Goal: Check status: Check status

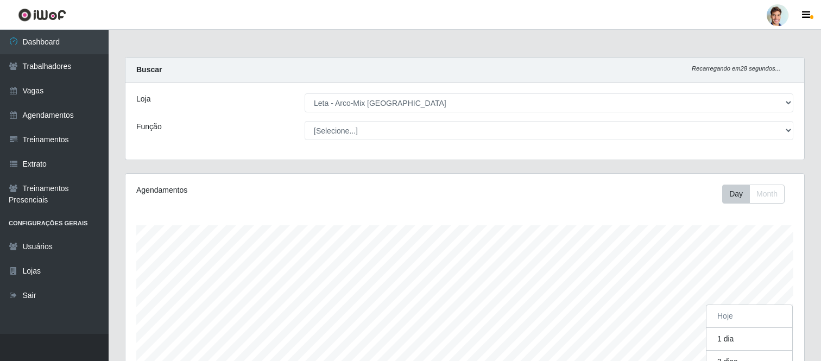
select select "481"
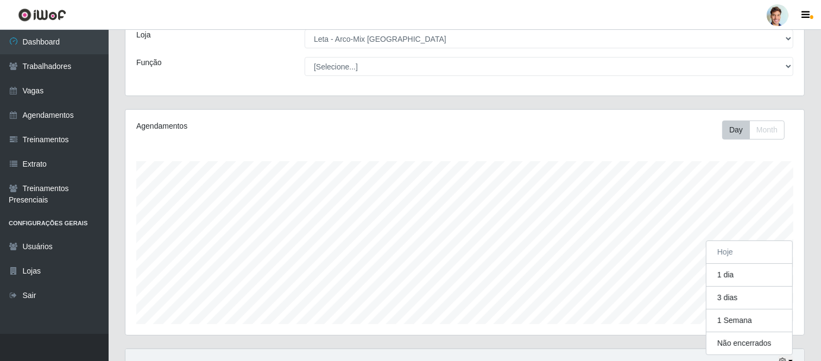
scroll to position [225, 679]
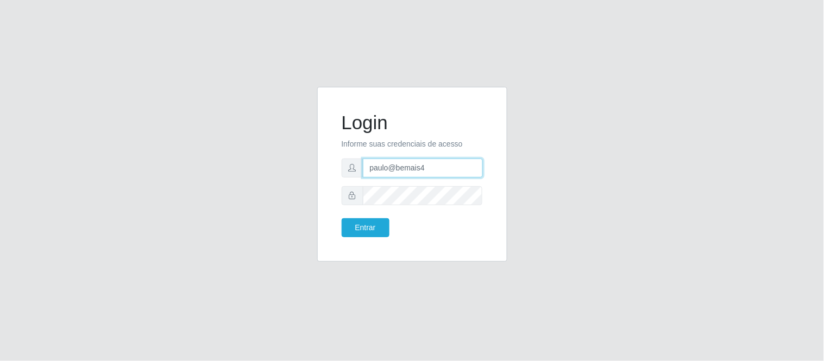
drag, startPoint x: 425, startPoint y: 171, endPoint x: 356, endPoint y: 173, distance: 69.0
click at [356, 173] on div "paulo@bemais4" at bounding box center [412, 168] width 141 height 19
click at [472, 163] on input "julio" at bounding box center [423, 168] width 120 height 19
click at [449, 170] on input "julio" at bounding box center [423, 168] width 120 height 19
click at [425, 167] on input "julio" at bounding box center [423, 168] width 120 height 19
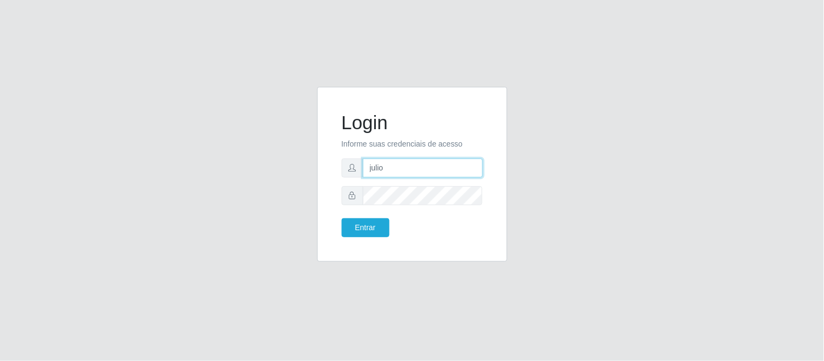
click at [426, 166] on input "julio" at bounding box center [423, 168] width 120 height 19
type input "juliomarques@carone"
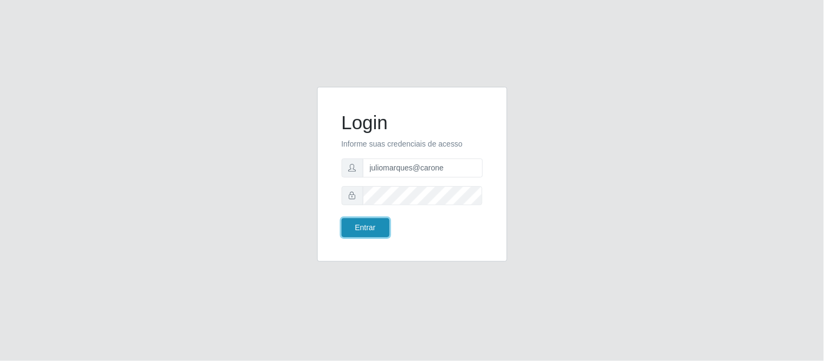
click at [368, 225] on button "Entrar" at bounding box center [366, 227] width 48 height 19
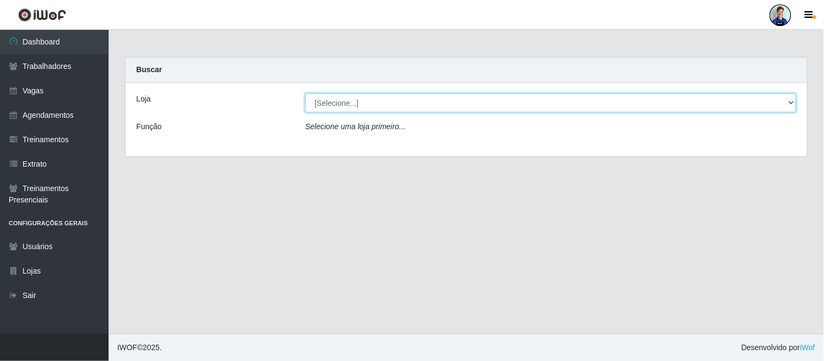
click at [358, 105] on select "[Selecione...] [GEOGRAPHIC_DATA] - [GEOGRAPHIC_DATA] [GEOGRAPHIC_DATA] - [GEOGR…" at bounding box center [550, 102] width 491 height 19
select select "507"
click at [305, 93] on select "[Selecione...] [GEOGRAPHIC_DATA] - [GEOGRAPHIC_DATA] [GEOGRAPHIC_DATA] - [GEOGR…" at bounding box center [550, 102] width 491 height 19
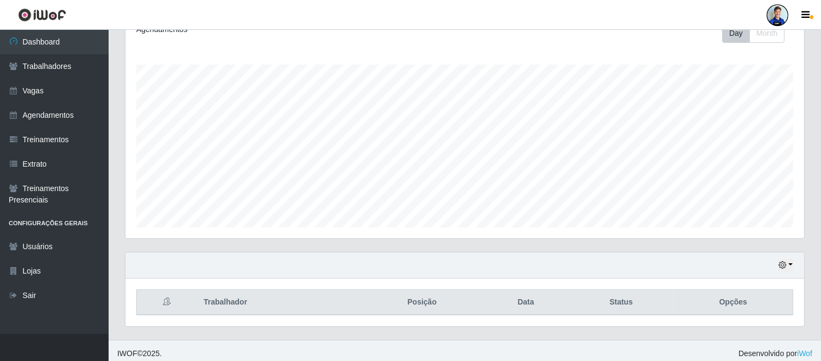
scroll to position [166, 0]
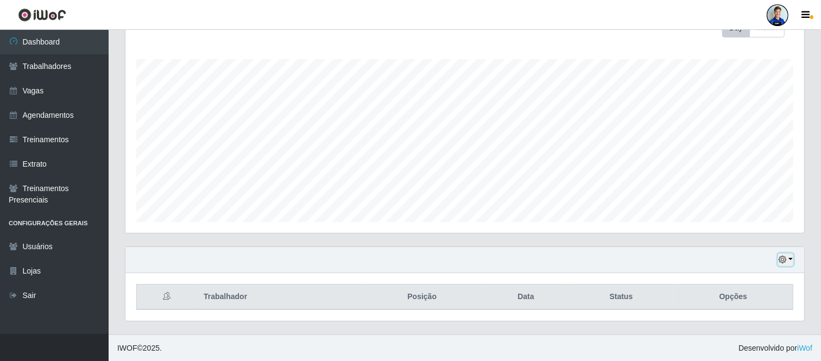
click at [789, 258] on button "button" at bounding box center [785, 260] width 15 height 12
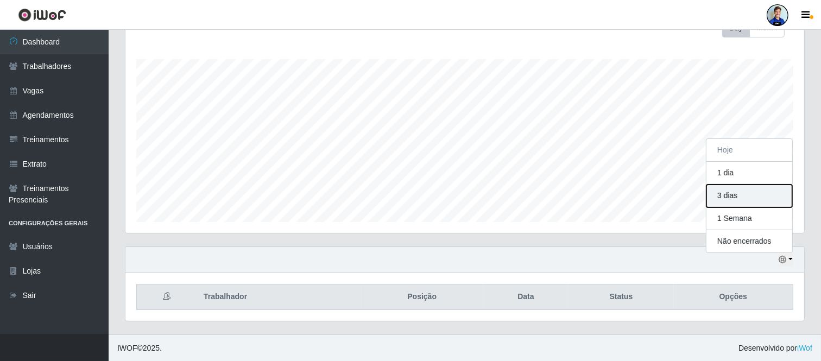
click at [742, 198] on button "3 dias" at bounding box center [749, 196] width 86 height 23
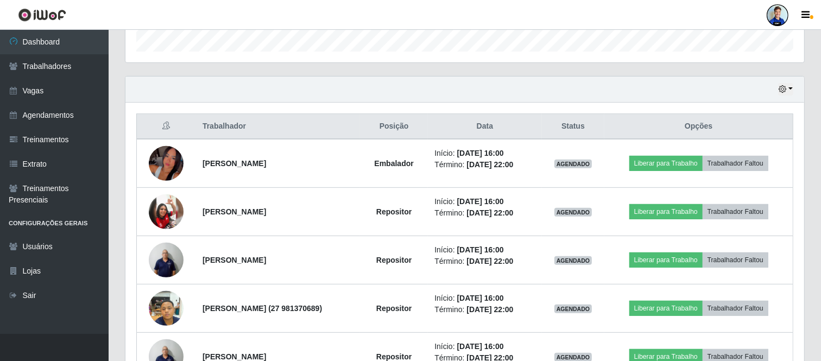
scroll to position [336, 0]
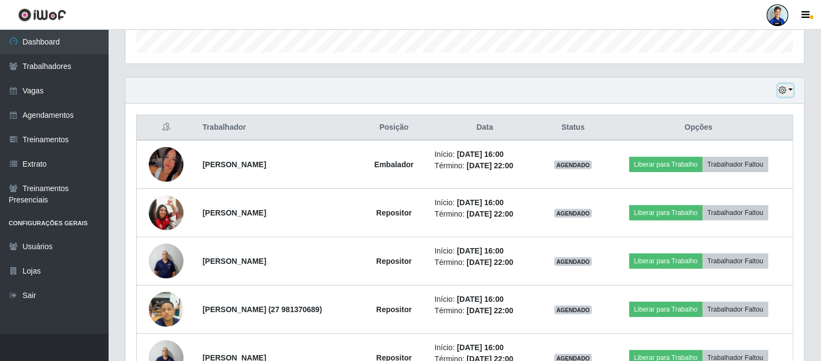
click at [788, 90] on button "button" at bounding box center [785, 90] width 15 height 12
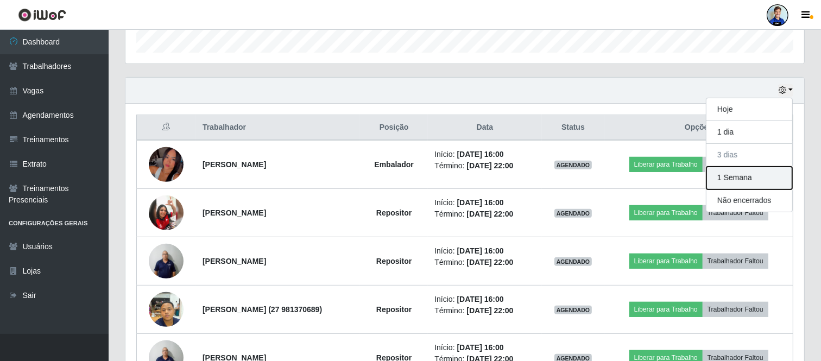
click at [730, 177] on button "1 Semana" at bounding box center [749, 178] width 86 height 23
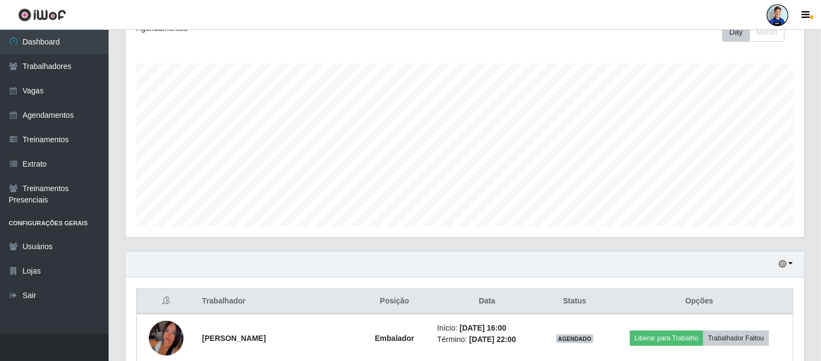
scroll to position [241, 0]
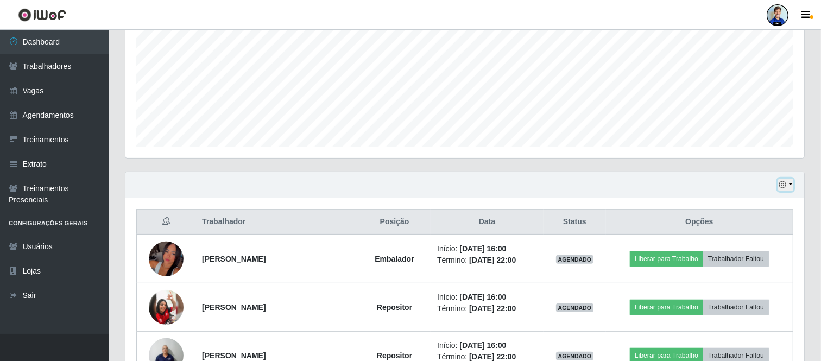
click at [785, 187] on icon "button" at bounding box center [783, 185] width 8 height 8
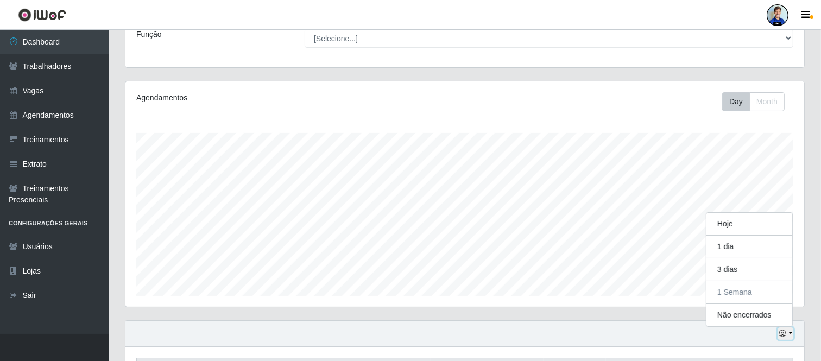
scroll to position [14, 0]
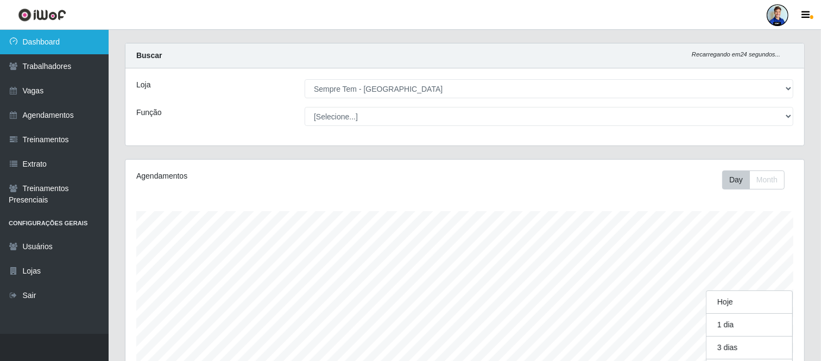
click at [56, 36] on link "Dashboard" at bounding box center [54, 42] width 109 height 24
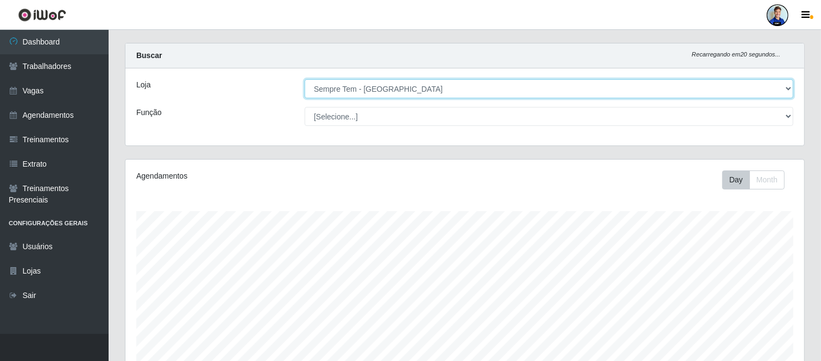
click at [344, 94] on select "[Selecione...] [GEOGRAPHIC_DATA] - [GEOGRAPHIC_DATA] [GEOGRAPHIC_DATA] - [GEOGR…" at bounding box center [549, 88] width 489 height 19
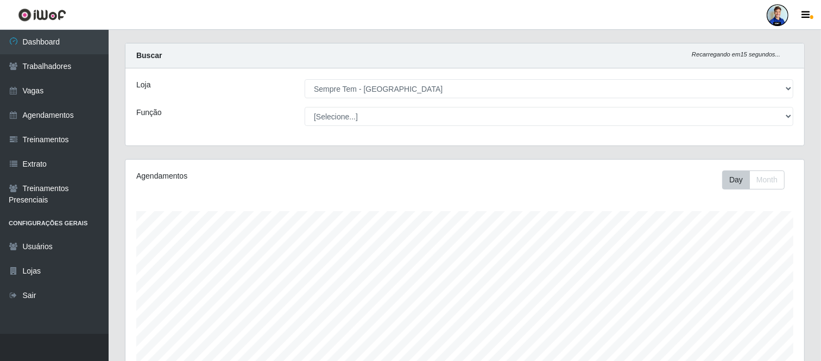
click at [257, 66] on div "Buscar Recarregando em 15 segundos..." at bounding box center [464, 55] width 679 height 25
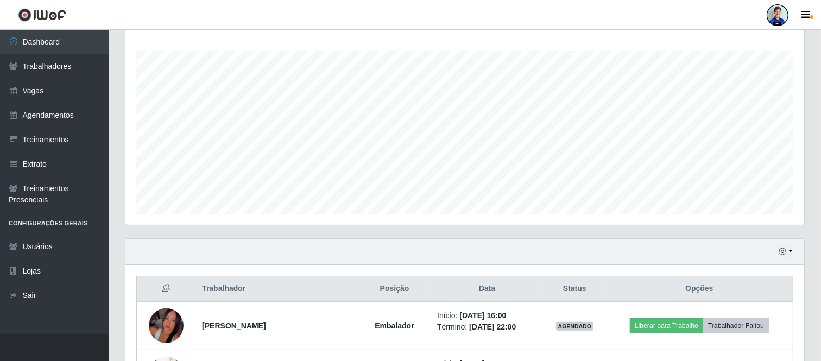
scroll to position [195, 0]
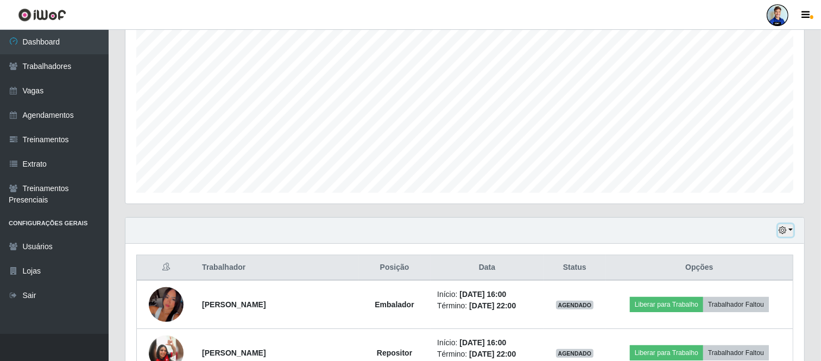
click at [790, 230] on button "button" at bounding box center [785, 230] width 15 height 12
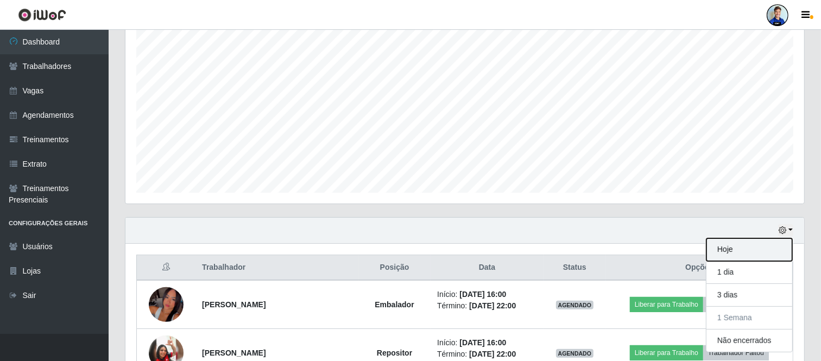
click at [736, 253] on button "Hoje" at bounding box center [749, 249] width 86 height 23
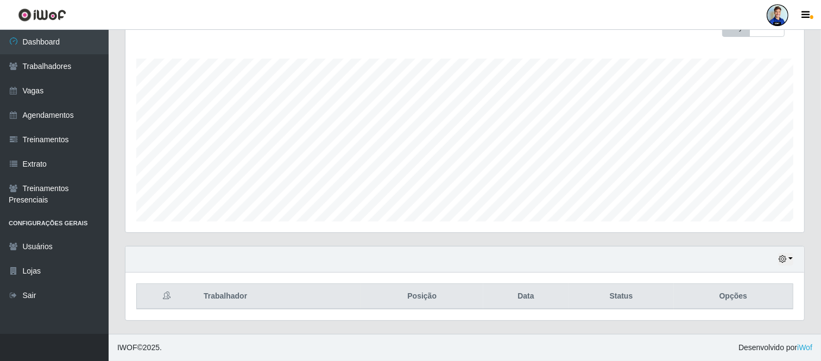
scroll to position [166, 0]
click at [785, 261] on icon "button" at bounding box center [783, 260] width 8 height 8
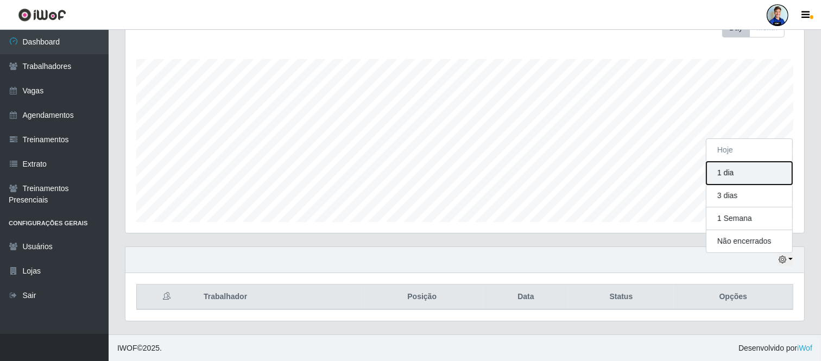
click at [726, 175] on button "1 dia" at bounding box center [749, 173] width 86 height 23
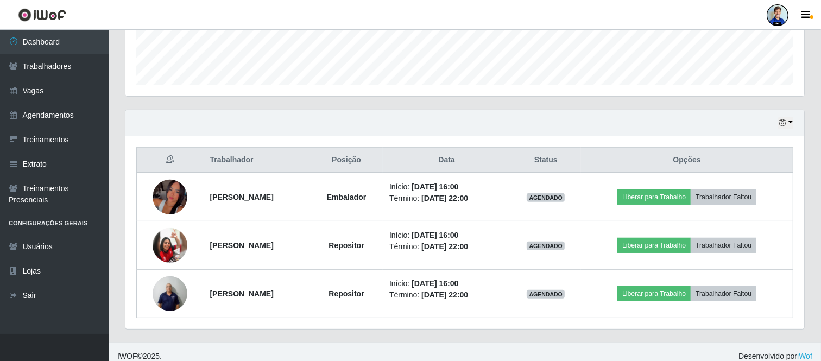
scroll to position [312, 0]
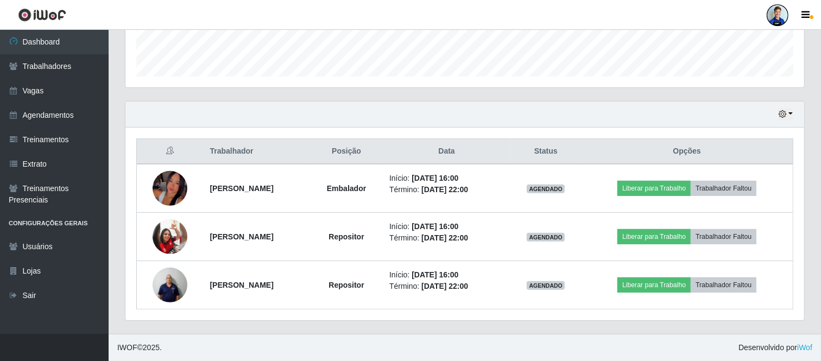
click at [784, 123] on div "Hoje 1 dia 3 dias 1 Semana Não encerrados" at bounding box center [464, 115] width 679 height 26
click at [785, 117] on icon "button" at bounding box center [783, 114] width 8 height 8
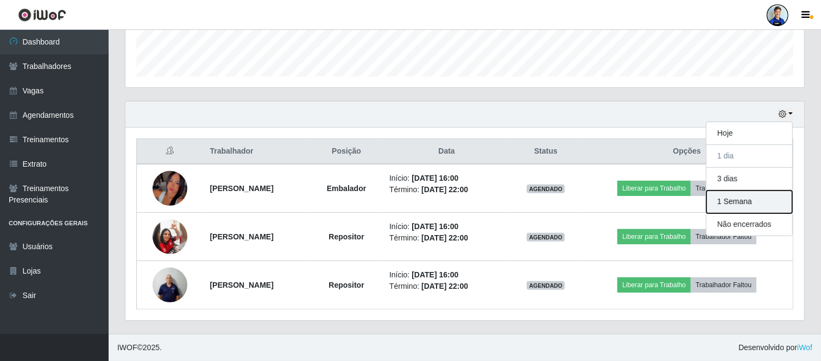
click at [743, 199] on button "1 Semana" at bounding box center [749, 202] width 86 height 23
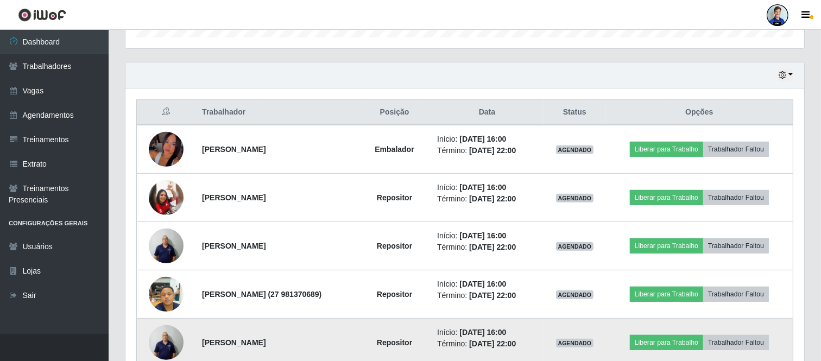
scroll to position [372, 0]
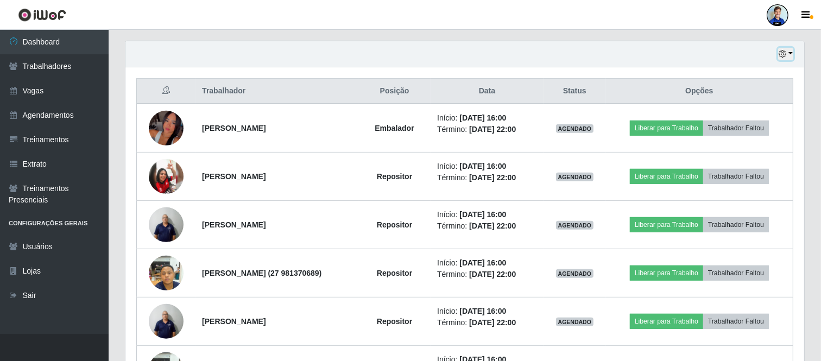
click at [787, 58] on button "button" at bounding box center [785, 54] width 15 height 12
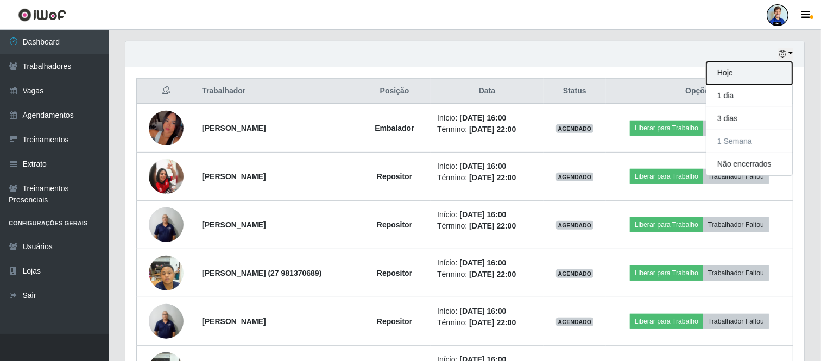
click at [739, 74] on button "Hoje" at bounding box center [749, 73] width 86 height 23
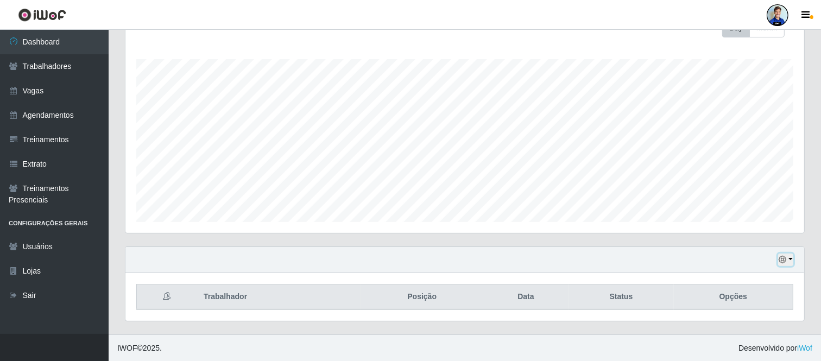
click at [782, 260] on icon "button" at bounding box center [783, 260] width 8 height 8
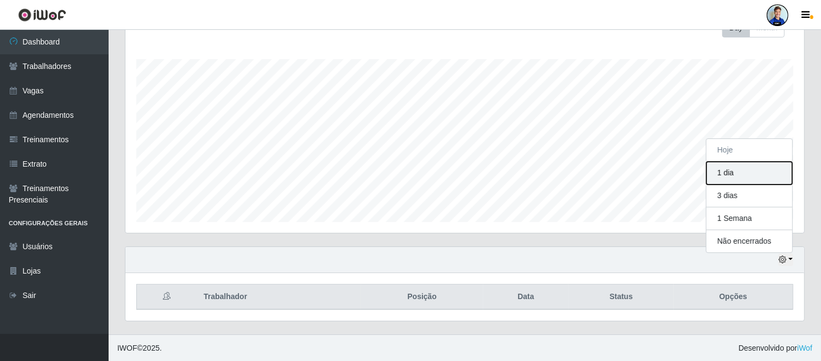
click at [742, 171] on button "1 dia" at bounding box center [749, 173] width 86 height 23
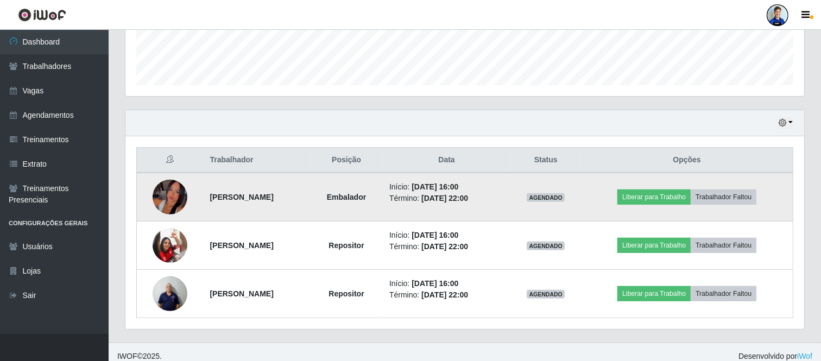
scroll to position [312, 0]
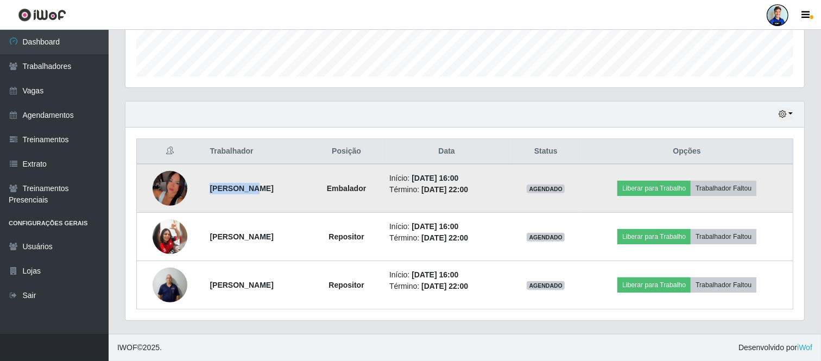
drag, startPoint x: 197, startPoint y: 187, endPoint x: 245, endPoint y: 185, distance: 47.8
click at [245, 185] on td "[PERSON_NAME]" at bounding box center [256, 188] width 107 height 49
click at [457, 176] on time "[DATE] 16:00" at bounding box center [435, 178] width 47 height 9
drag, startPoint x: 495, startPoint y: 177, endPoint x: 507, endPoint y: 178, distance: 12.5
click at [458, 178] on time "[DATE] 16:00" at bounding box center [435, 178] width 47 height 9
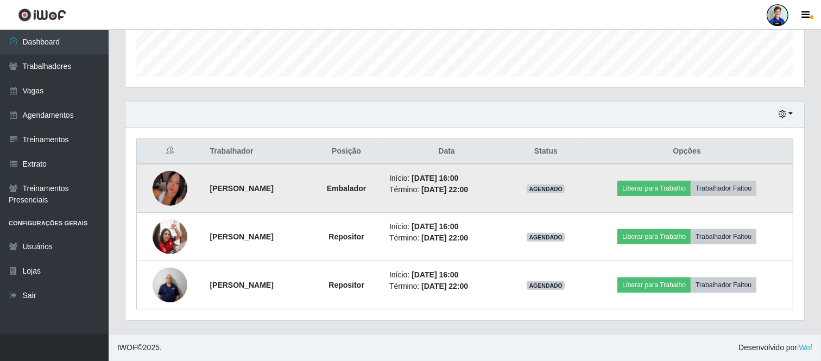
click at [468, 191] on time "[DATE] 22:00" at bounding box center [444, 189] width 47 height 9
drag, startPoint x: 449, startPoint y: 178, endPoint x: 487, endPoint y: 180, distance: 38.1
click at [458, 180] on time "[DATE] 16:00" at bounding box center [435, 178] width 47 height 9
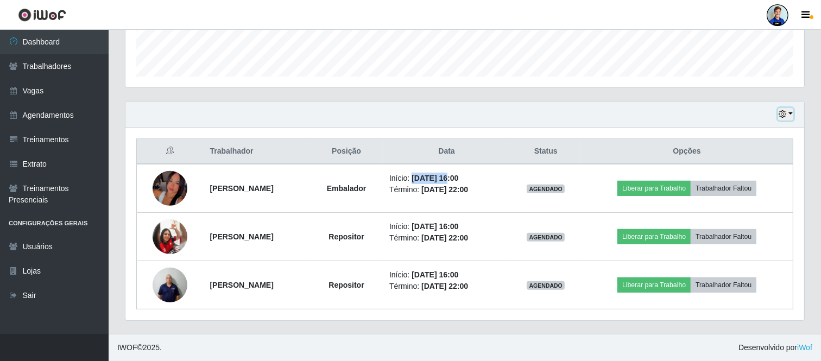
click at [783, 117] on icon "button" at bounding box center [783, 114] width 8 height 8
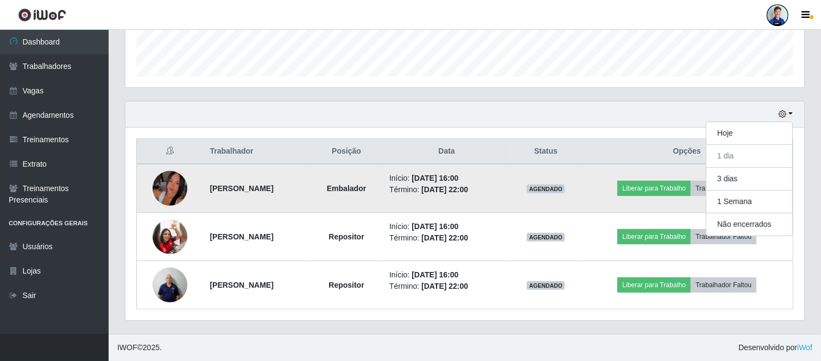
click at [504, 177] on li "Início: [DATE] 16:00" at bounding box center [446, 178] width 115 height 11
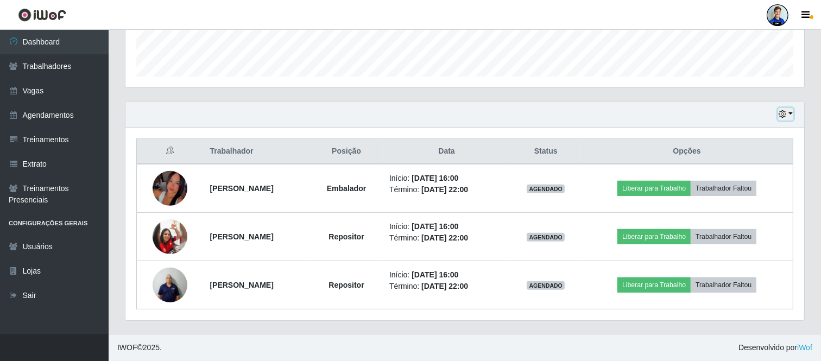
click at [780, 116] on icon "button" at bounding box center [783, 114] width 8 height 8
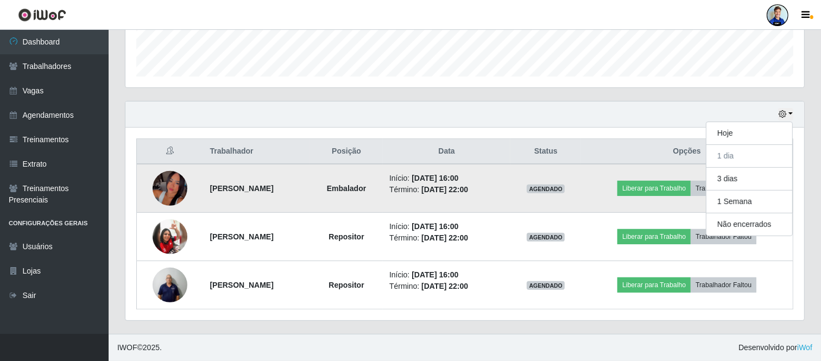
click at [438, 178] on li "Início: [DATE] 16:00" at bounding box center [446, 178] width 115 height 11
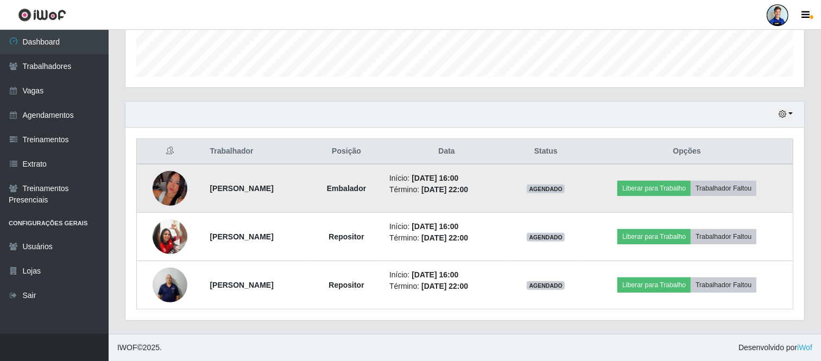
drag, startPoint x: 447, startPoint y: 179, endPoint x: 521, endPoint y: 180, distance: 74.4
click at [504, 180] on li "Início: [DATE] 16:00" at bounding box center [446, 178] width 115 height 11
click at [490, 170] on td "Início: [DATE] 16:00 Término: [DATE] 22:00" at bounding box center [447, 188] width 128 height 49
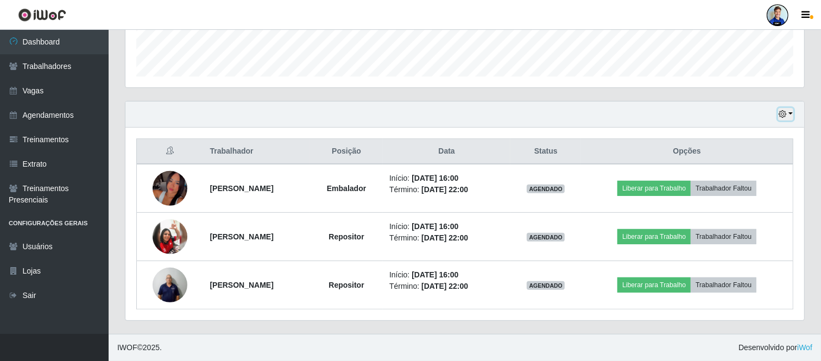
click at [786, 116] on icon "button" at bounding box center [783, 114] width 8 height 8
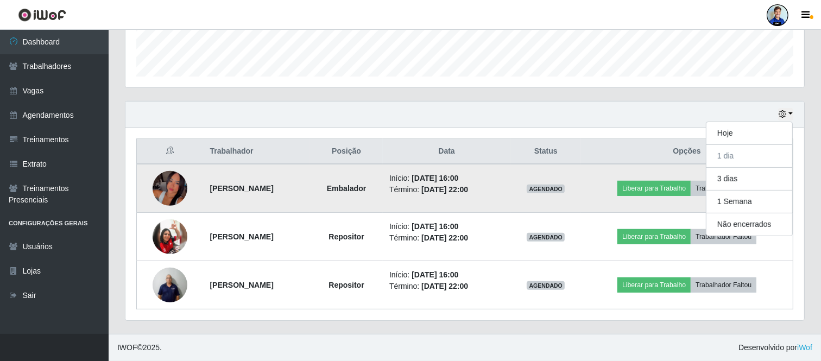
click at [427, 173] on li "Início: [DATE] 16:00" at bounding box center [446, 178] width 115 height 11
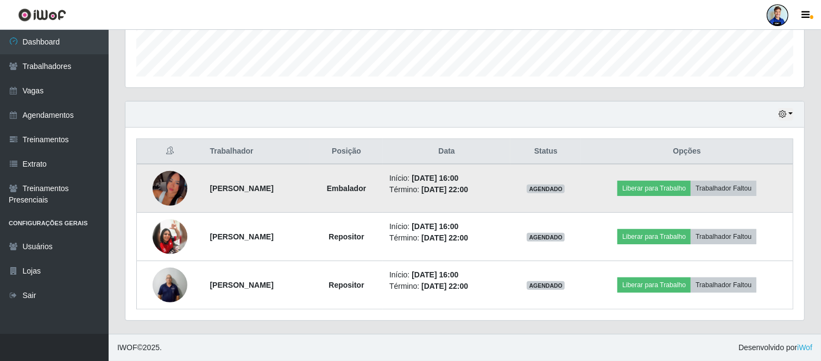
drag, startPoint x: 448, startPoint y: 175, endPoint x: 512, endPoint y: 169, distance: 63.9
click at [510, 169] on td "Início: [DATE] 16:00 Término: [DATE] 22:00" at bounding box center [447, 188] width 128 height 49
click at [458, 181] on time "[DATE] 16:00" at bounding box center [435, 178] width 47 height 9
drag, startPoint x: 446, startPoint y: 174, endPoint x: 522, endPoint y: 180, distance: 76.7
click at [504, 180] on li "Início: [DATE] 16:00" at bounding box center [446, 178] width 115 height 11
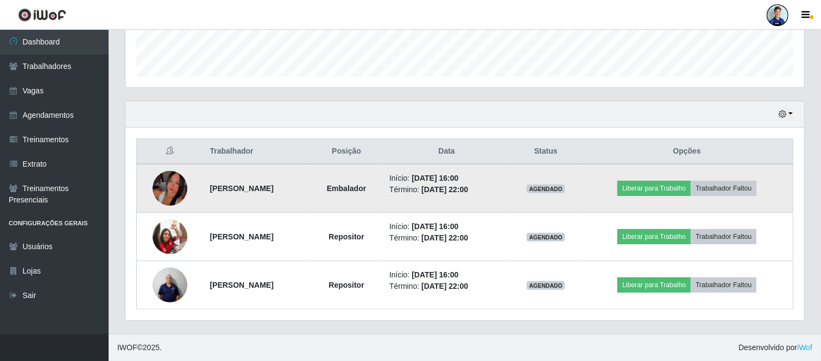
click at [504, 194] on li "Término: [DATE] 22:00" at bounding box center [446, 189] width 115 height 11
drag, startPoint x: 523, startPoint y: 191, endPoint x: 456, endPoint y: 190, distance: 66.8
click at [457, 190] on li "Término: [DATE] 22:00" at bounding box center [446, 189] width 115 height 11
click at [451, 179] on time "[DATE] 16:00" at bounding box center [435, 178] width 47 height 9
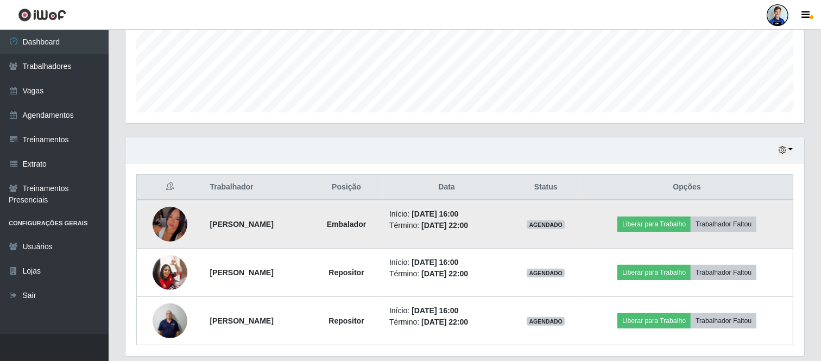
scroll to position [270, 0]
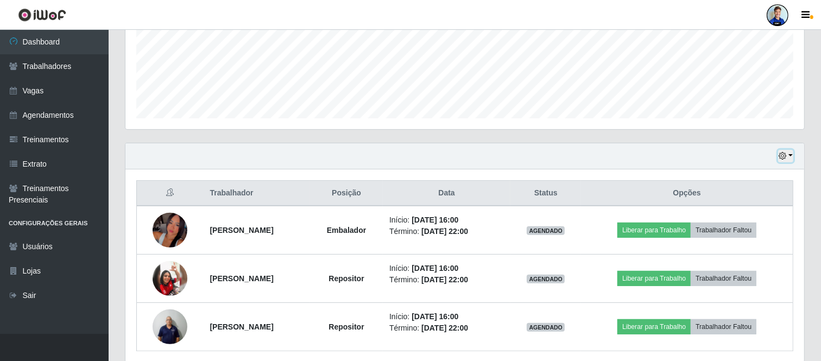
click at [784, 155] on icon "button" at bounding box center [783, 156] width 8 height 8
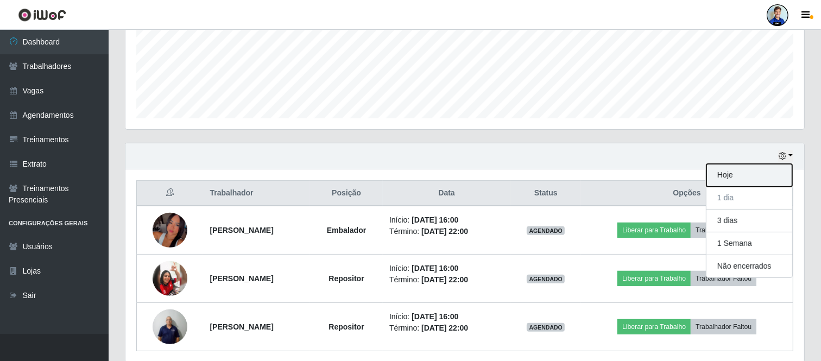
click at [731, 181] on button "Hoje" at bounding box center [749, 175] width 86 height 23
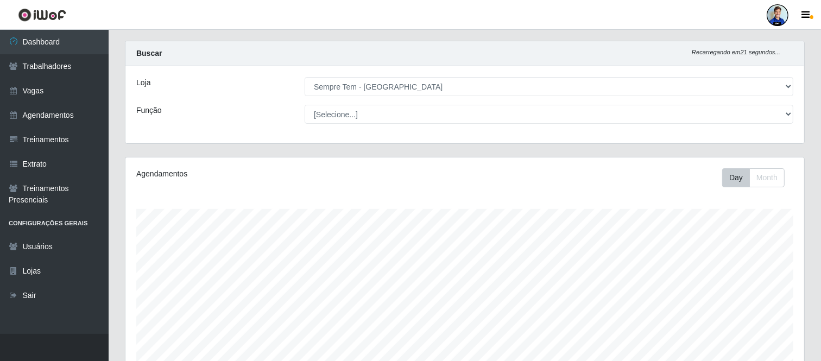
scroll to position [0, 0]
